Goal: Check status: Verify the current state of an ongoing process or item

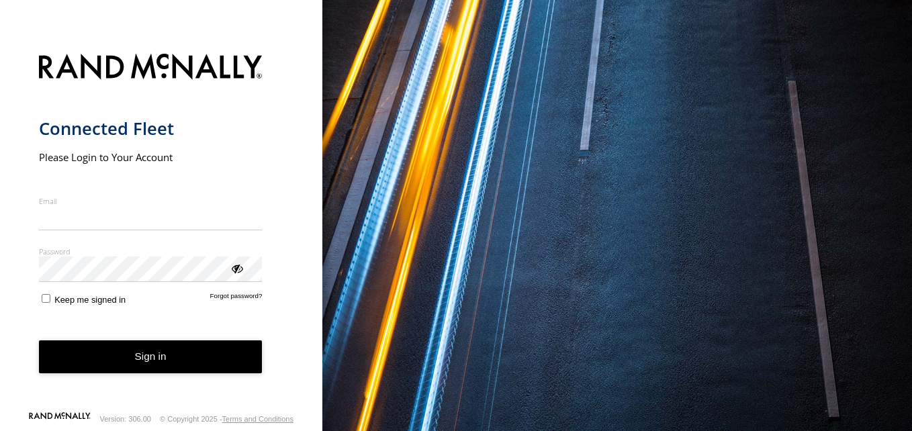
type input "**********"
click at [188, 363] on button "Sign in" at bounding box center [151, 357] width 224 height 33
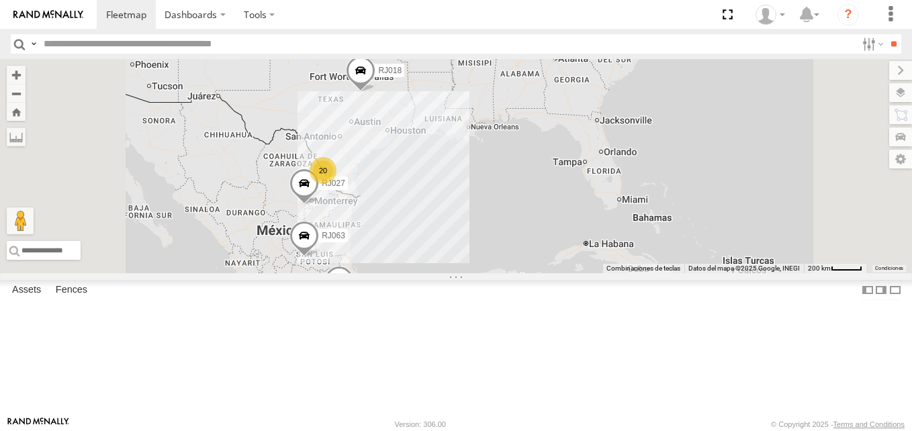
click at [0, 0] on span at bounding box center [0, 0] width 0 height 0
click at [0, 0] on div "RJ063" at bounding box center [0, 0] width 0 height 0
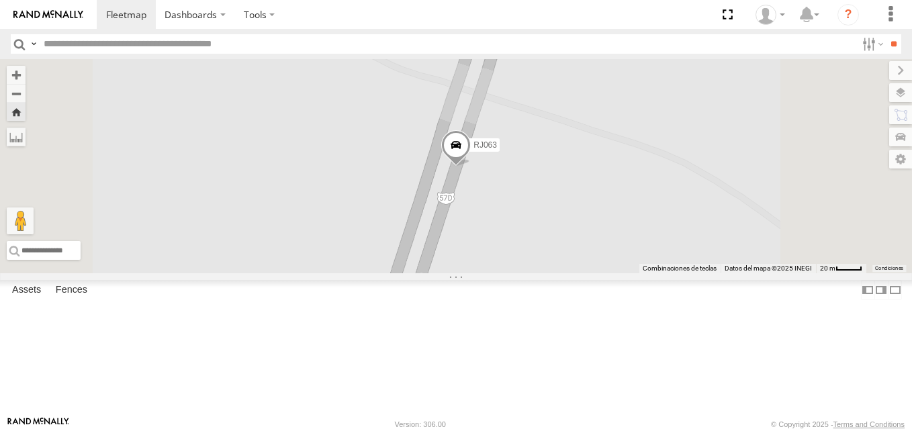
click at [471, 167] on span at bounding box center [456, 148] width 30 height 36
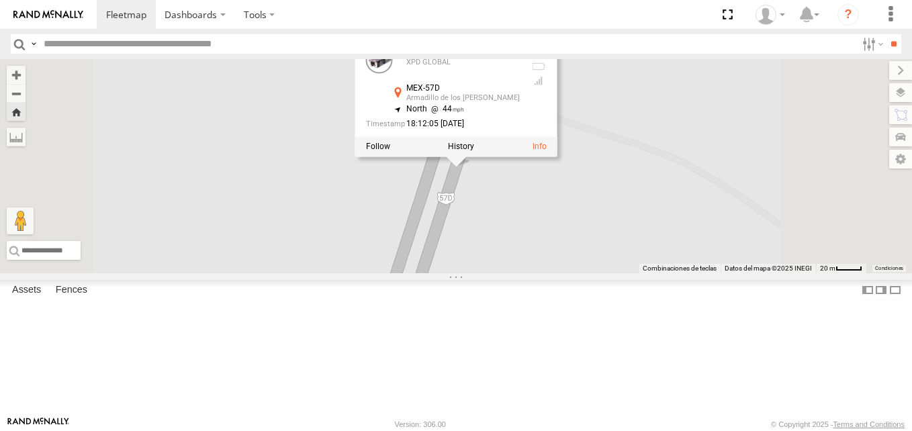
click at [748, 220] on div "RJ063 RJ063 XPD GLOBAL MEX-57D Armadillo de los [PERSON_NAME] 22.32206 , -100.8…" at bounding box center [456, 166] width 912 height 214
